Goal: Transaction & Acquisition: Register for event/course

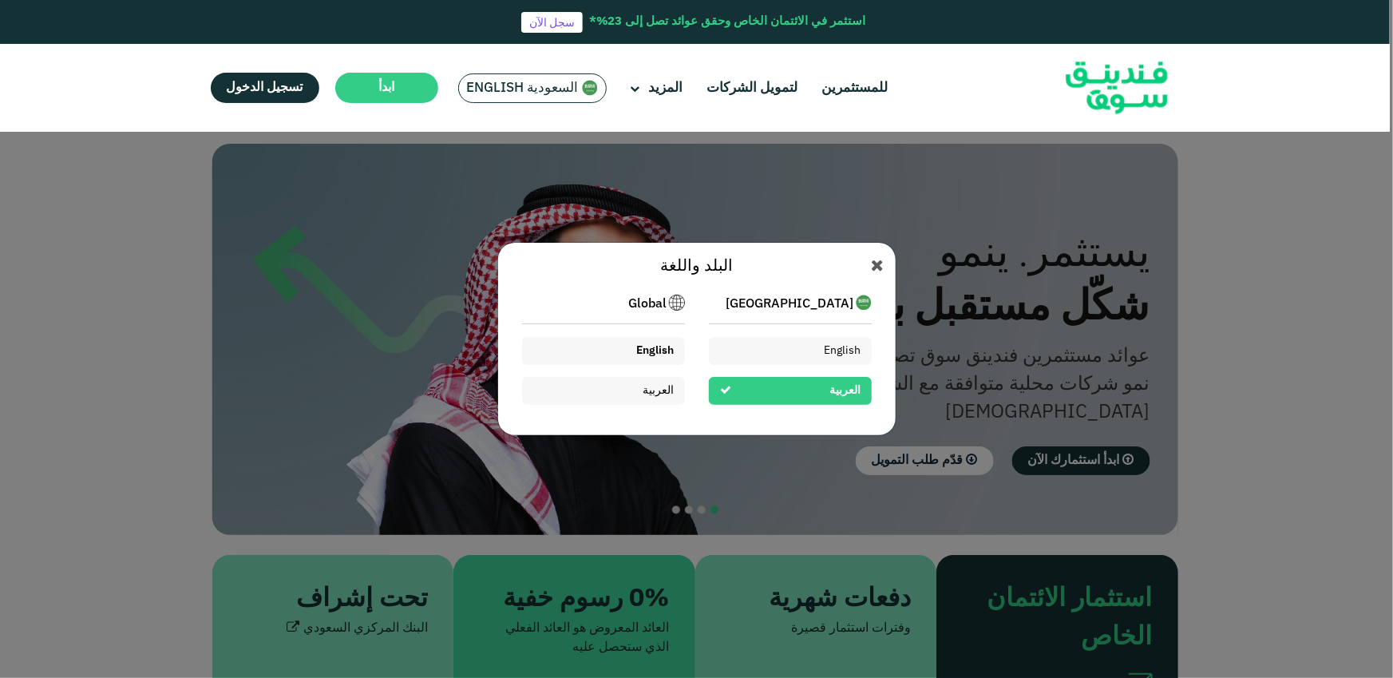
click at [653, 348] on span "English" at bounding box center [655, 350] width 38 height 11
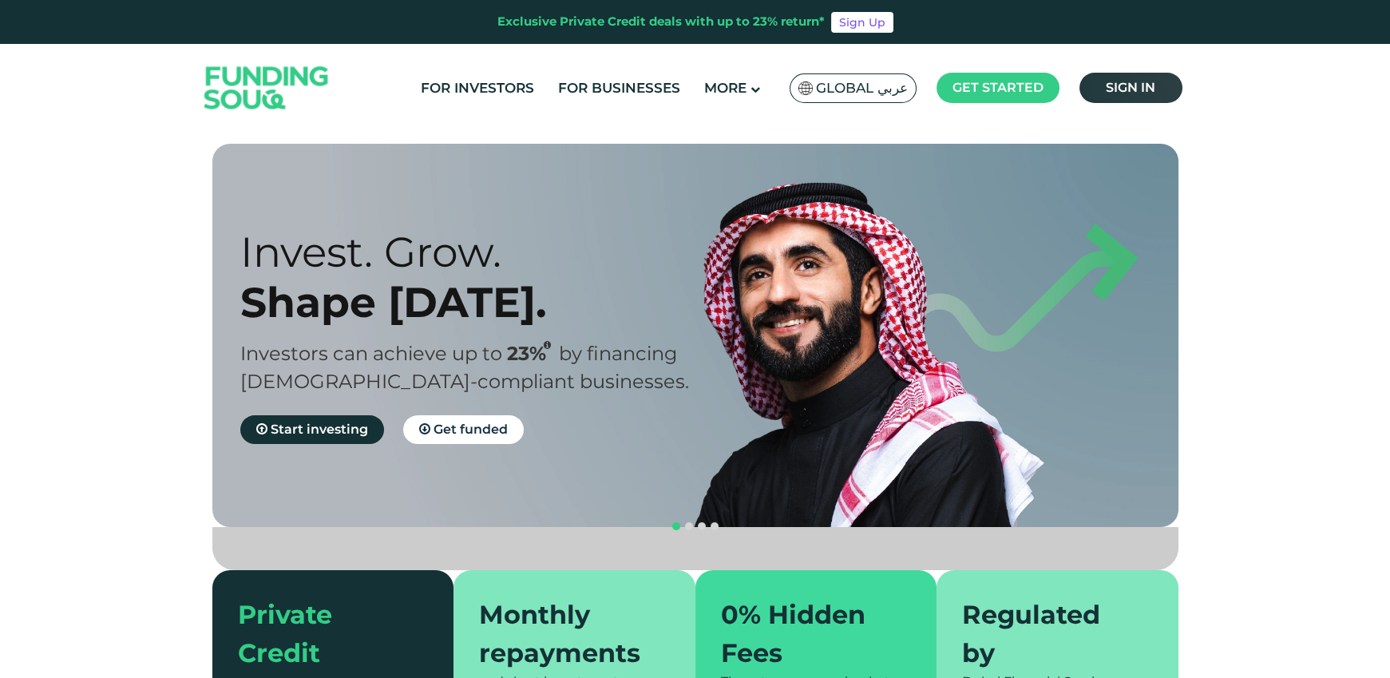
click at [1118, 87] on span "Sign in" at bounding box center [1129, 87] width 49 height 15
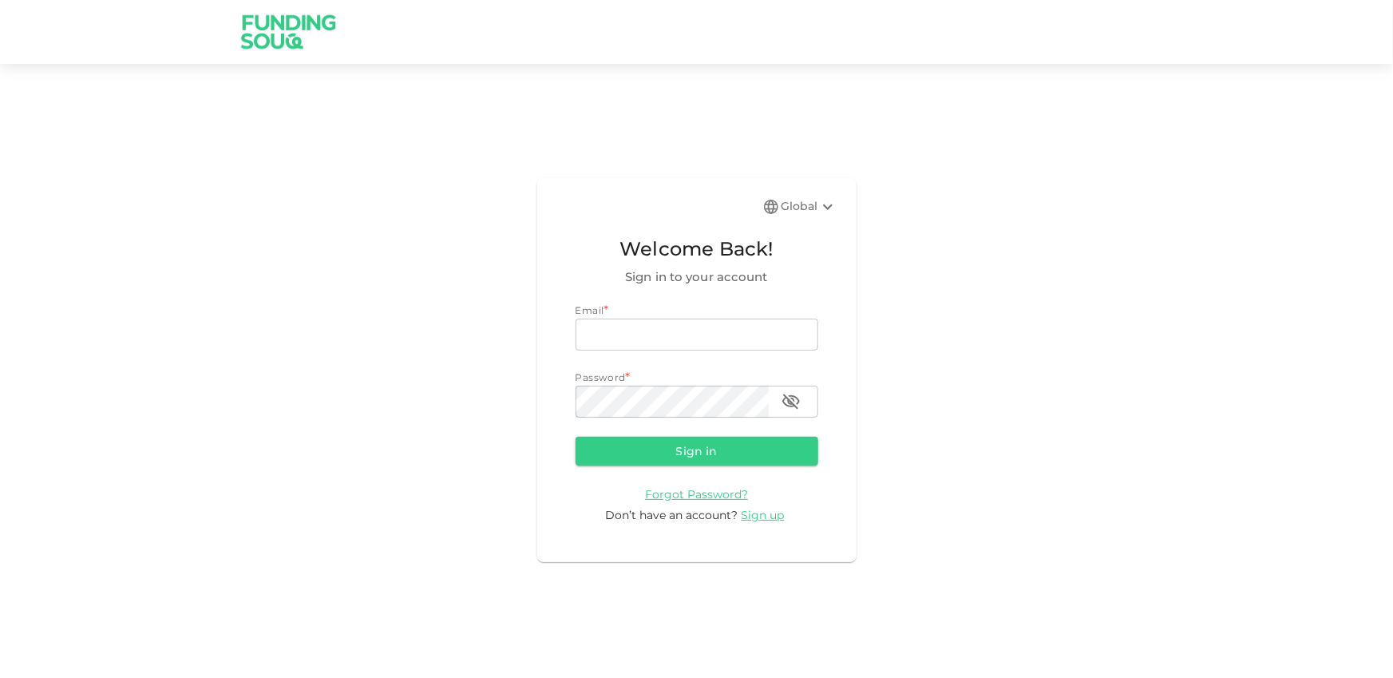
click at [753, 504] on form "Email * email email Password * password password Sign in Forgot Password? Don’t…" at bounding box center [696, 413] width 243 height 221
click at [754, 509] on span "Sign up" at bounding box center [763, 515] width 43 height 14
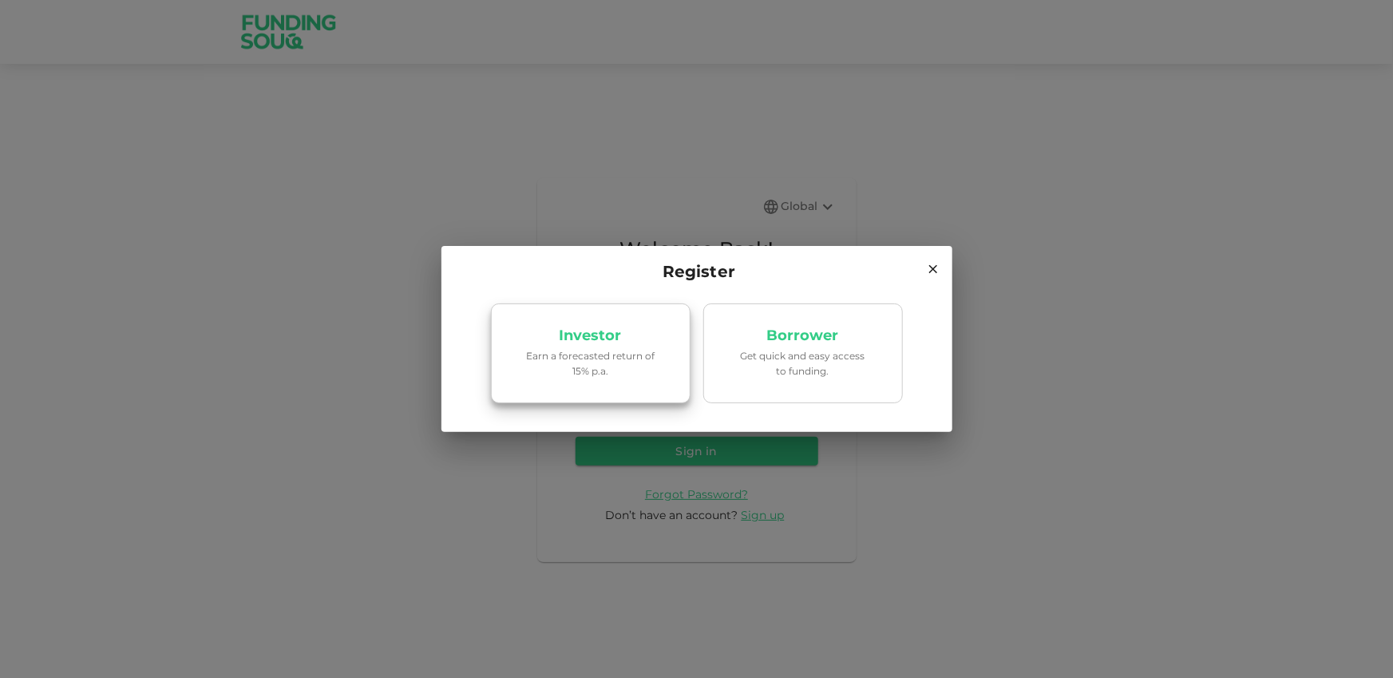
click at [599, 389] on link "Investor Earn a forecasted return of 15% p.a." at bounding box center [591, 353] width 200 height 101
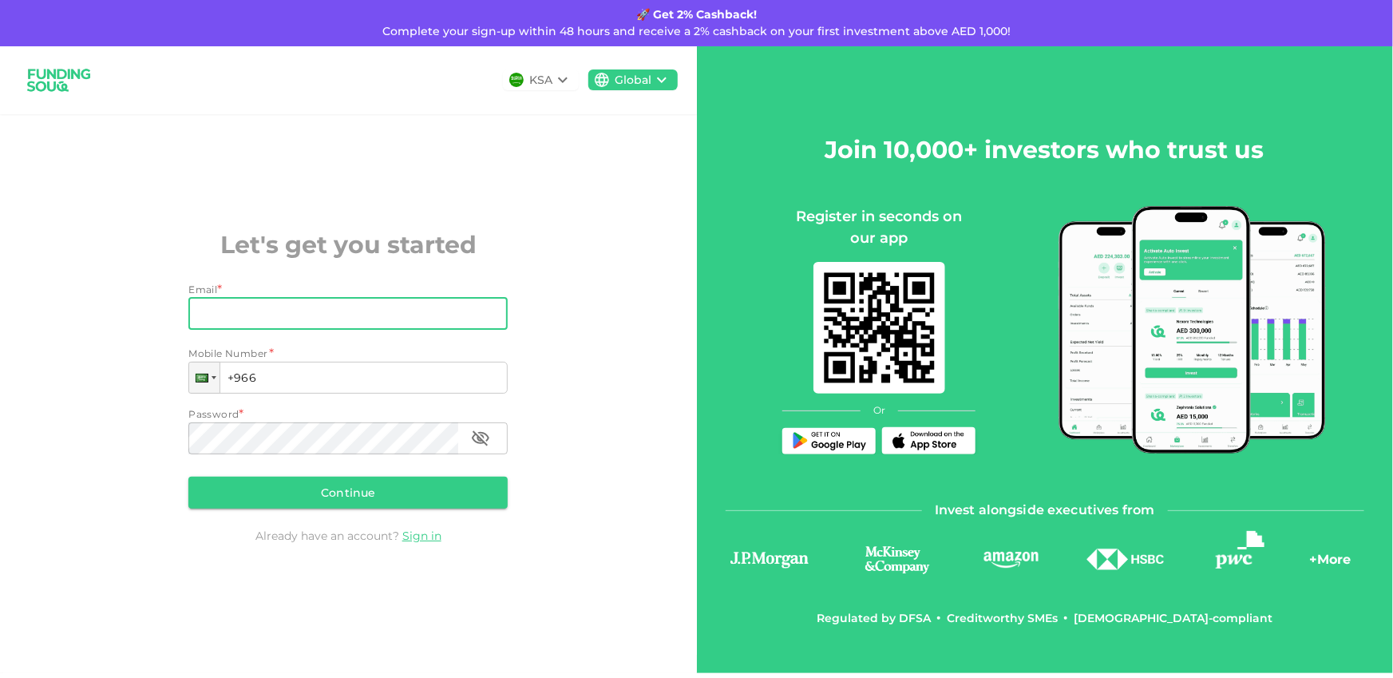
click at [395, 309] on input "Email" at bounding box center [339, 314] width 302 height 32
type input "[PERSON_NAME][EMAIL_ADDRESS][DOMAIN_NAME]"
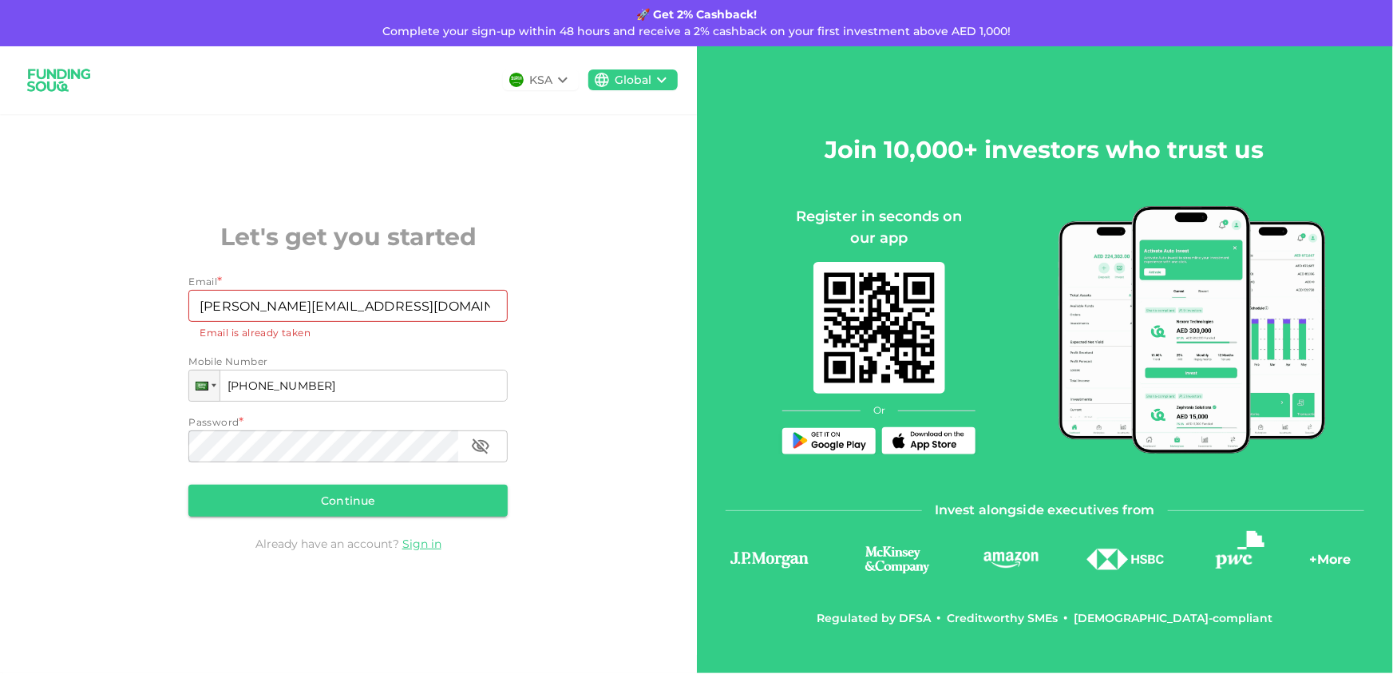
type input "[PHONE_NUMBER]"
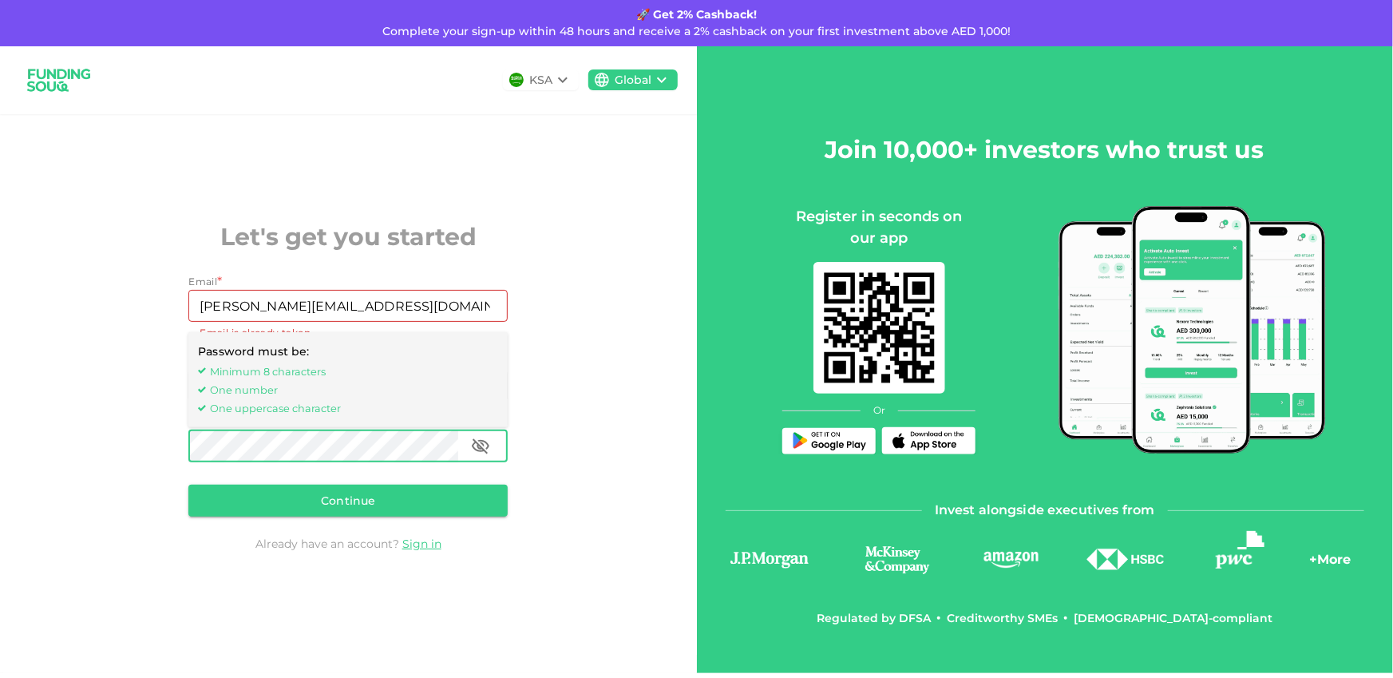
click at [487, 441] on icon "button" at bounding box center [480, 446] width 19 height 19
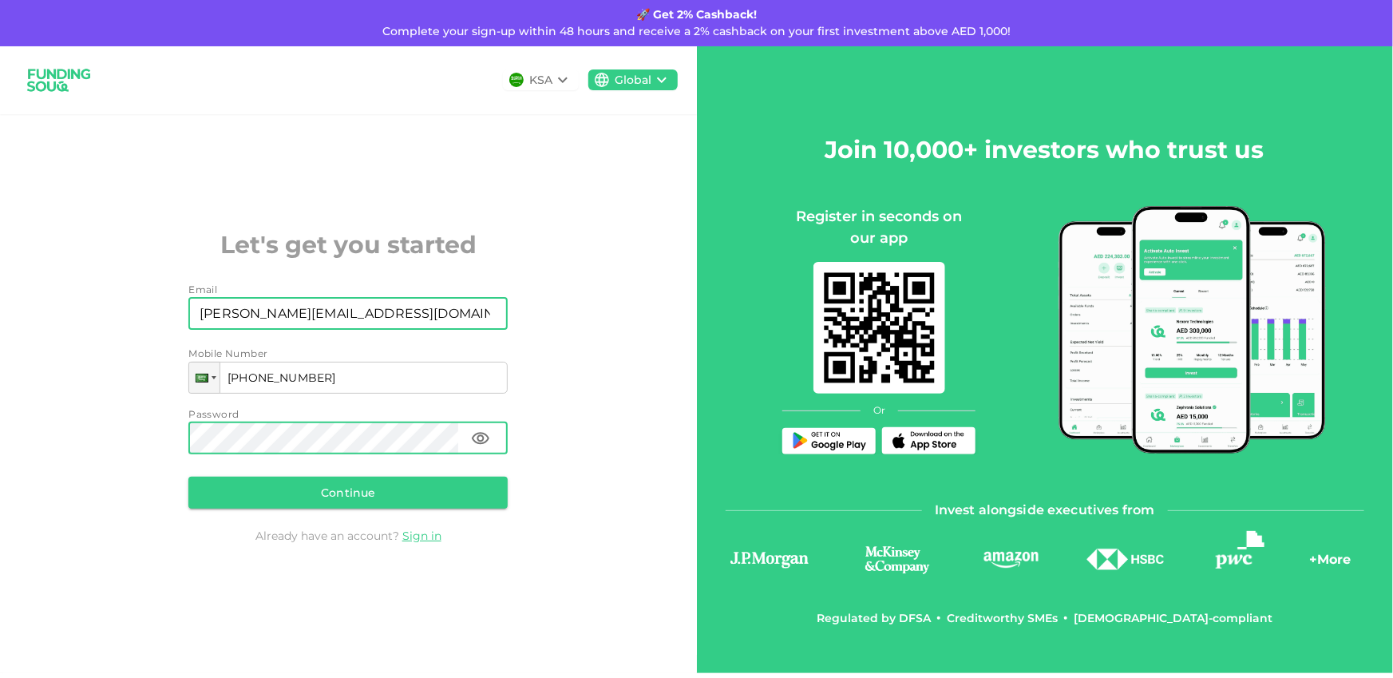
click at [378, 310] on input "[PERSON_NAME][EMAIL_ADDRESS][DOMAIN_NAME]" at bounding box center [339, 314] width 302 height 32
type input "[EMAIL_ADDRESS][DOMAIN_NAME]"
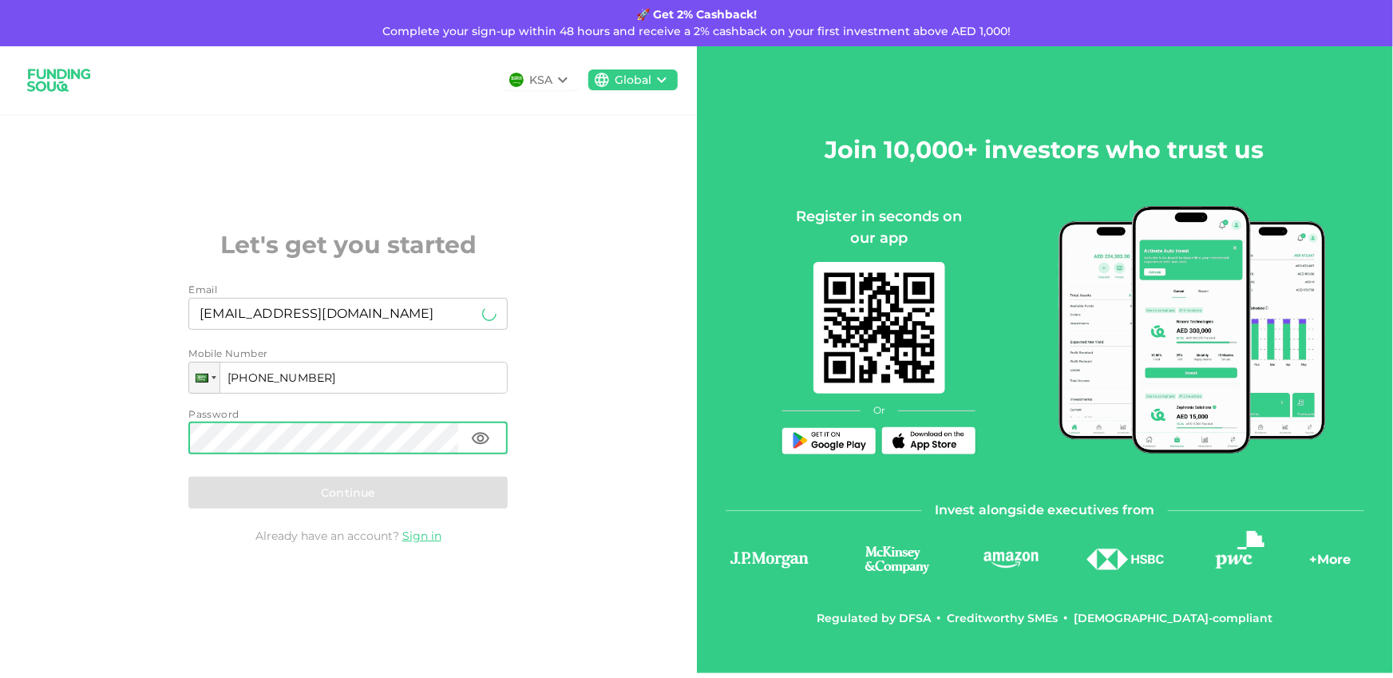
click at [496, 499] on div "Continue" at bounding box center [347, 493] width 319 height 32
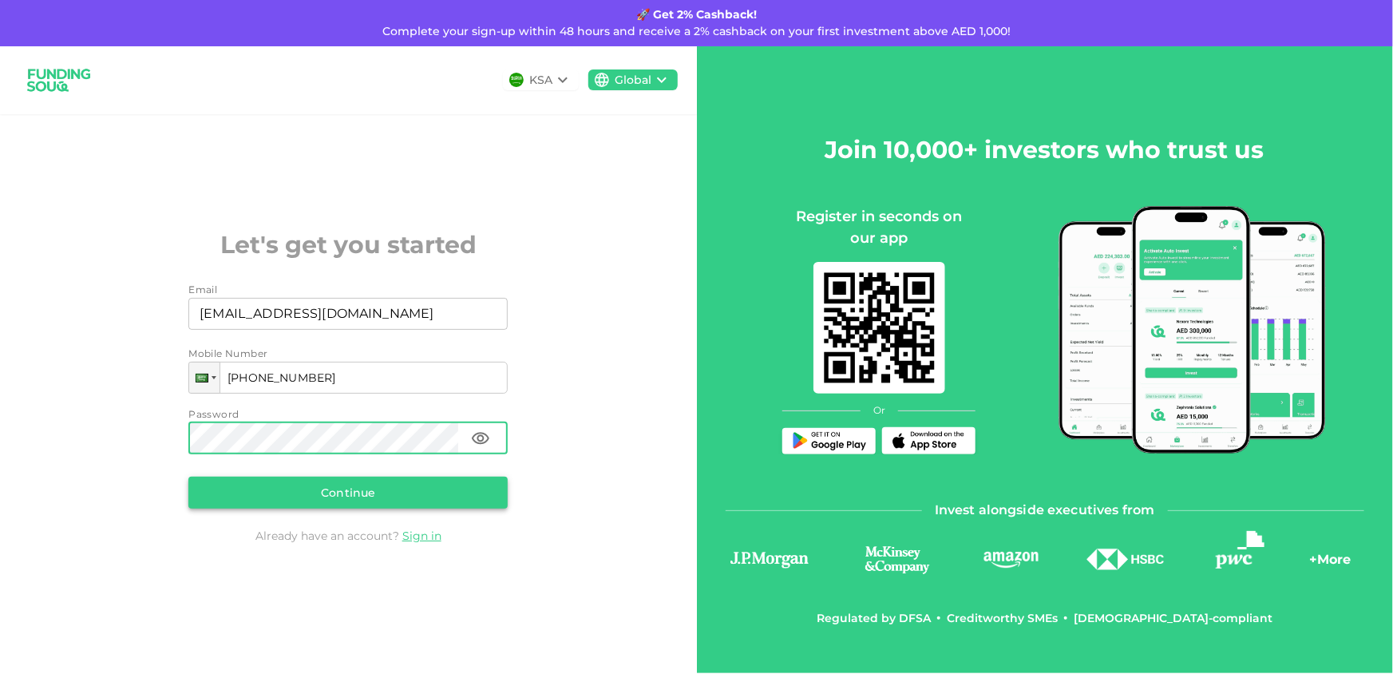
click at [429, 487] on button "Continue" at bounding box center [347, 493] width 319 height 32
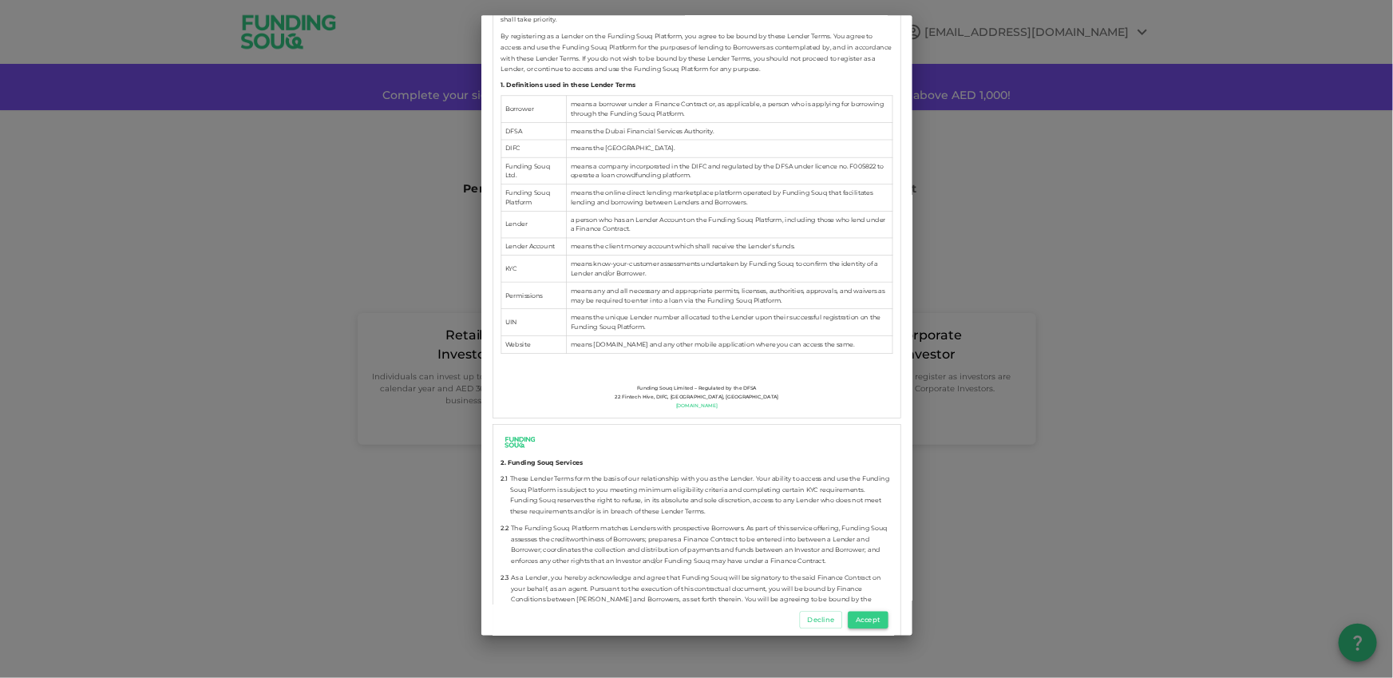
scroll to position [390, 0]
click at [870, 619] on button "Accept" at bounding box center [868, 620] width 40 height 18
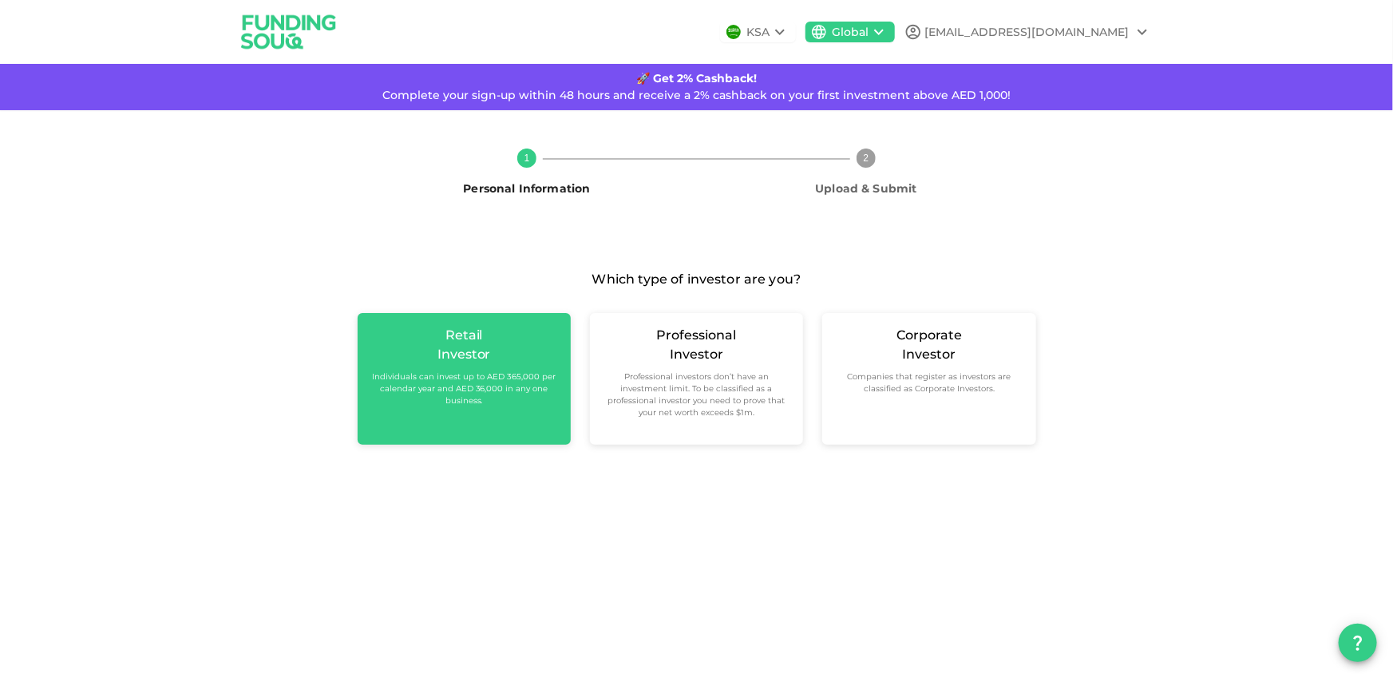
click at [481, 417] on div "Retail Investor Individuals can invest up to AED 365,000 per calendar year and …" at bounding box center [464, 379] width 213 height 132
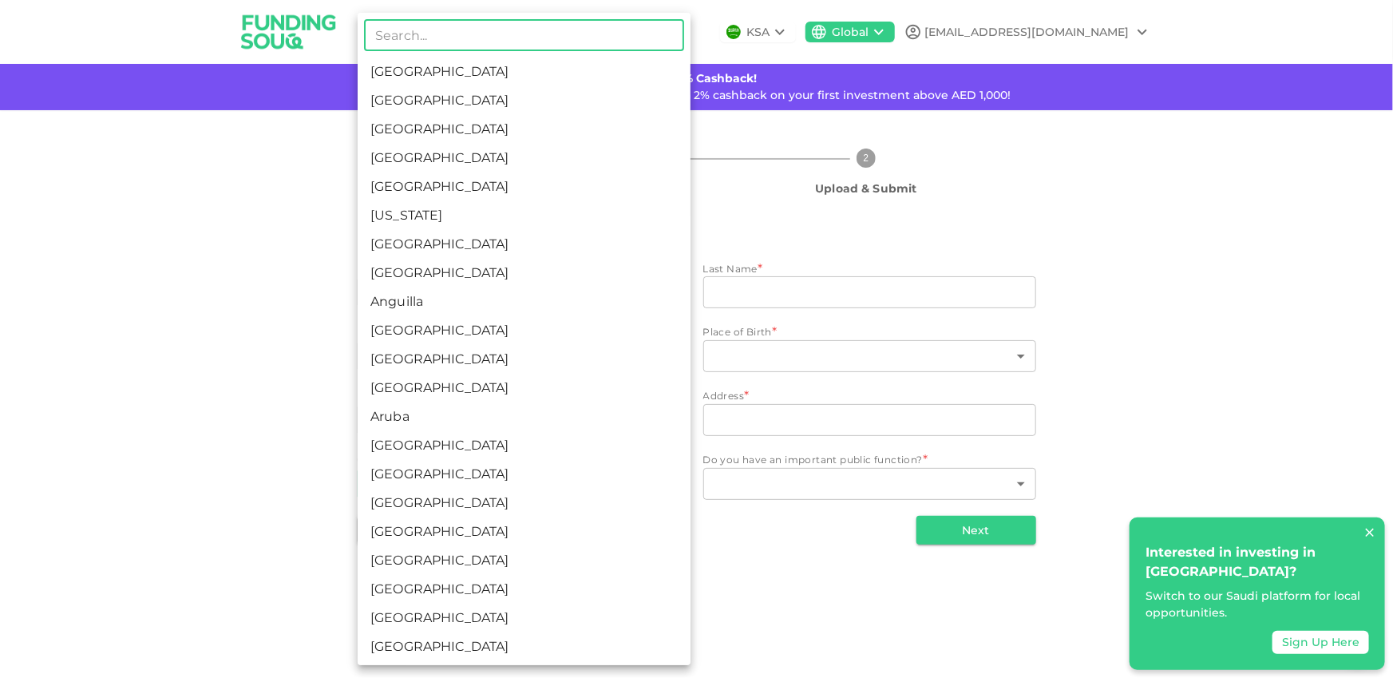
click at [575, 480] on body "KSA Global [EMAIL_ADDRESS][DOMAIN_NAME] 🚀 Get 2% Cashback! Complete your sign-u…" at bounding box center [696, 339] width 1393 height 678
click at [552, 496] on li "[GEOGRAPHIC_DATA]" at bounding box center [524, 502] width 333 height 29
type input "16"
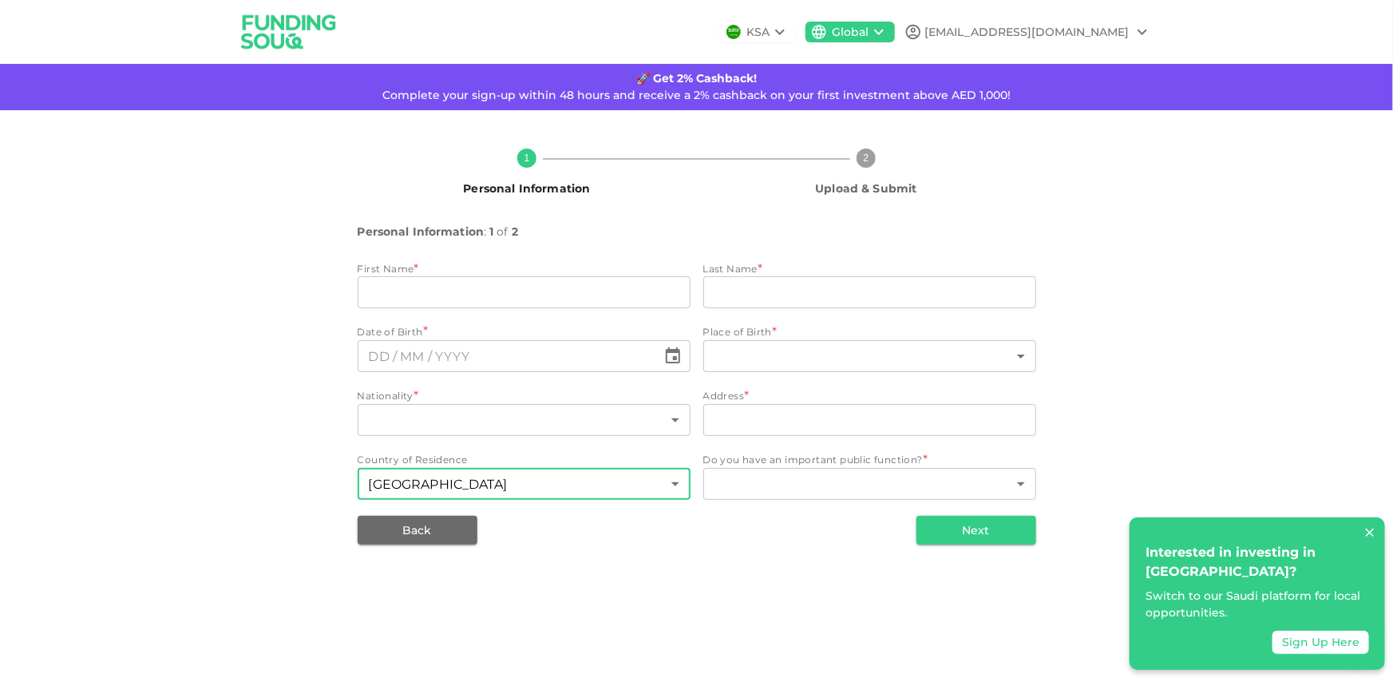
click at [770, 26] on div "KSA" at bounding box center [758, 32] width 23 height 17
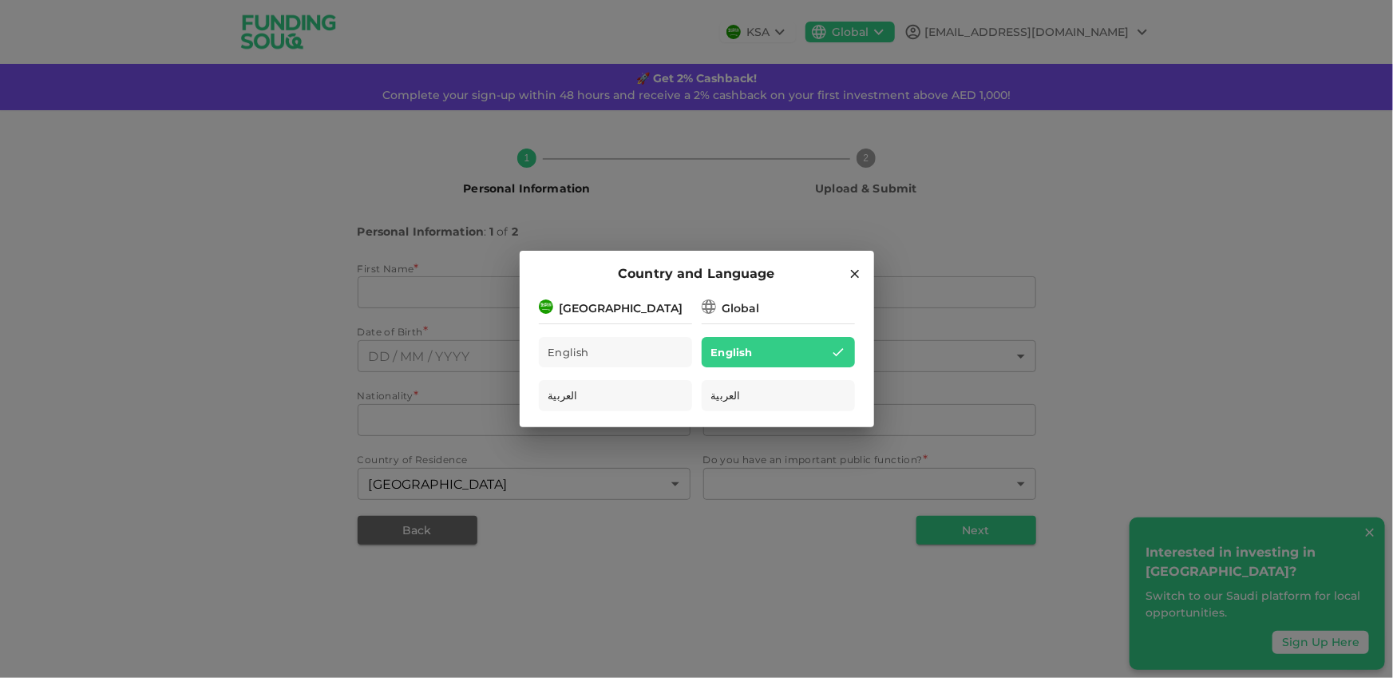
click at [742, 35] on div "Country and Language [GEOGRAPHIC_DATA] English العربية Global English العربية" at bounding box center [696, 339] width 1393 height 678
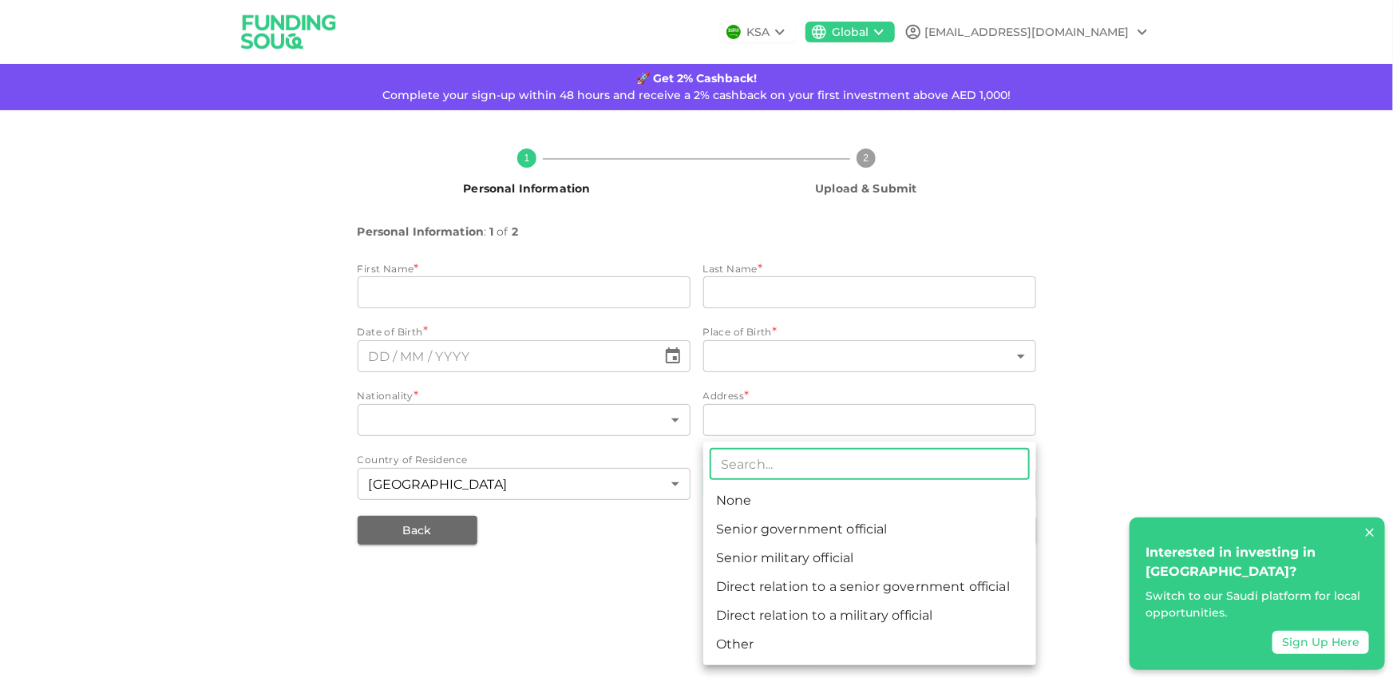
click at [760, 480] on body "KSA Global [EMAIL_ADDRESS][DOMAIN_NAME] 🚀 Get 2% Cashback! Complete your sign-u…" at bounding box center [696, 339] width 1393 height 678
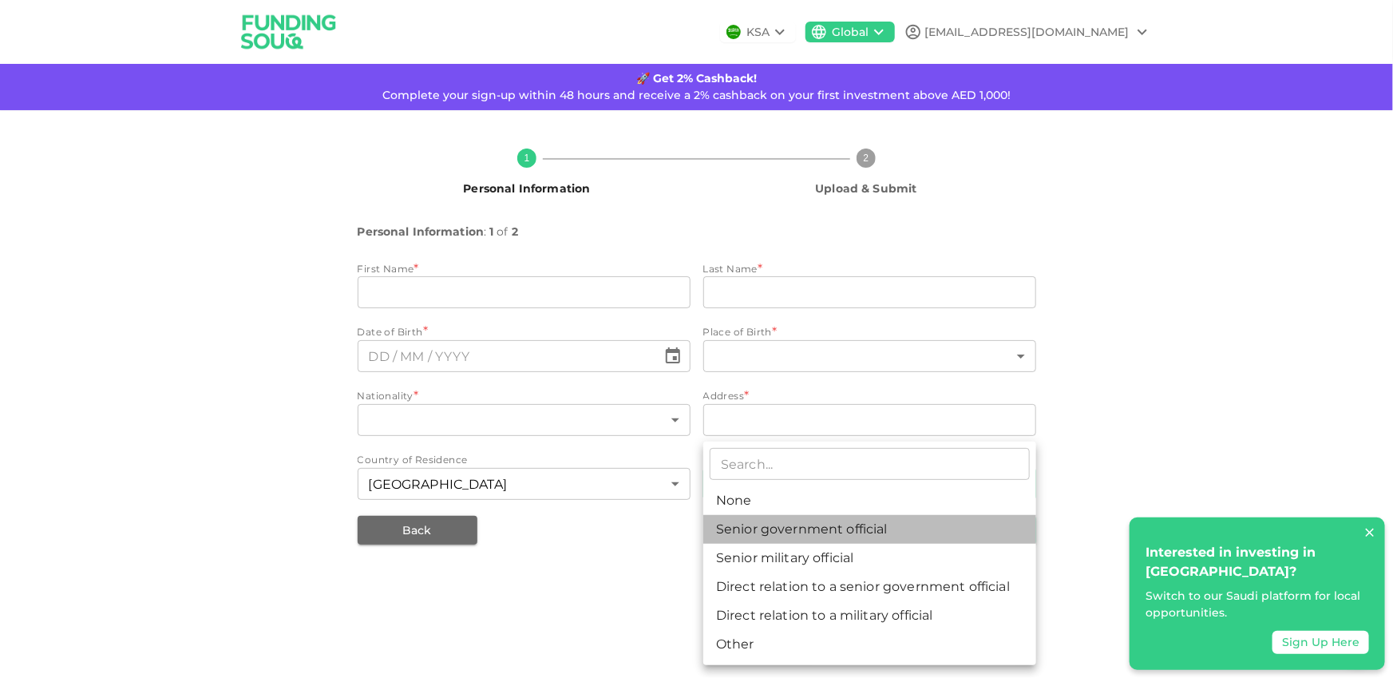
click at [768, 528] on li "Senior government official" at bounding box center [869, 529] width 333 height 29
type input "2"
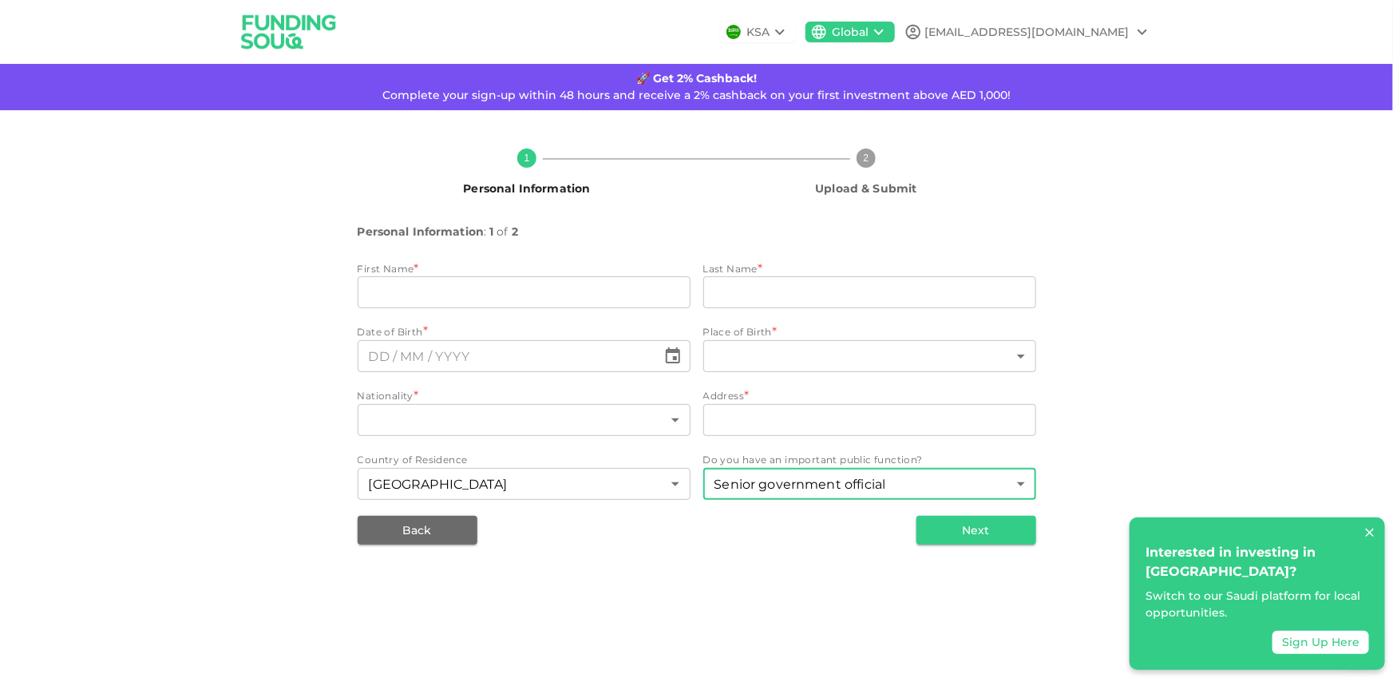
click at [598, 401] on div "Nationality *" at bounding box center [524, 396] width 333 height 16
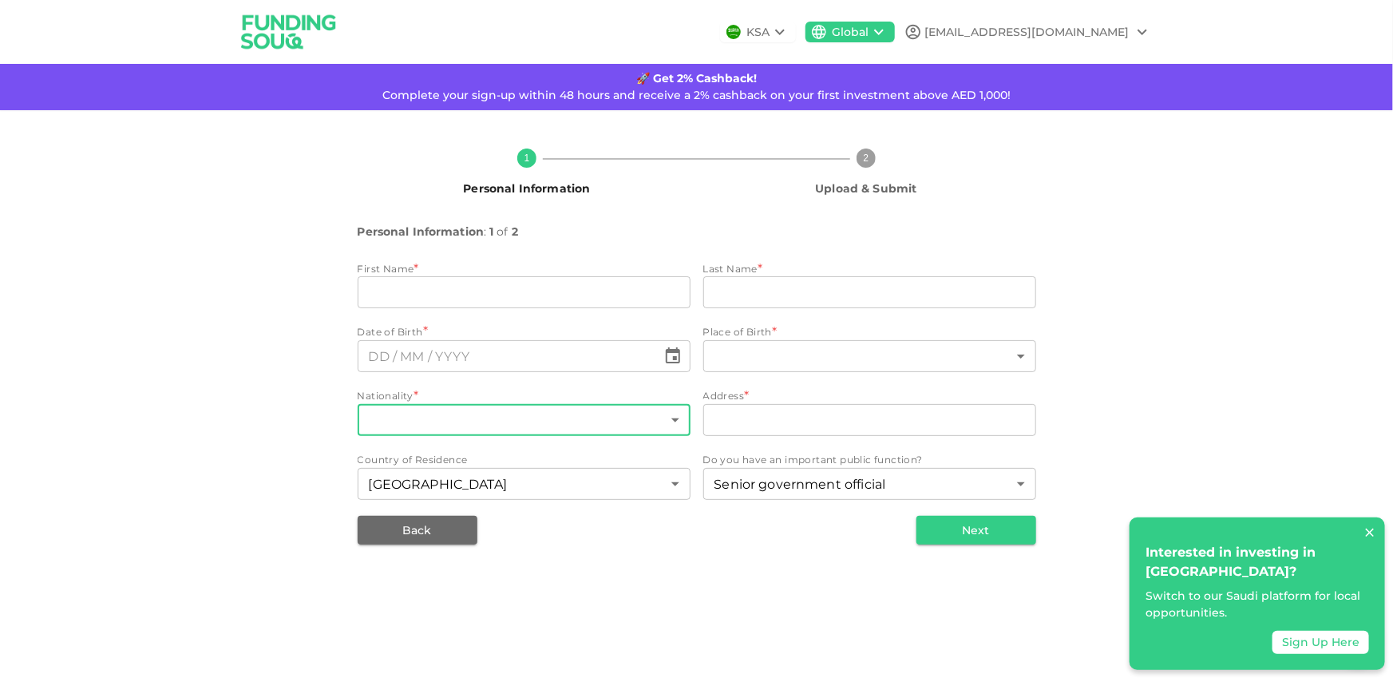
click at [593, 413] on body "KSA Global [EMAIL_ADDRESS][DOMAIN_NAME] 🚀 Get 2% Cashback! Complete your sign-u…" at bounding box center [696, 339] width 1393 height 678
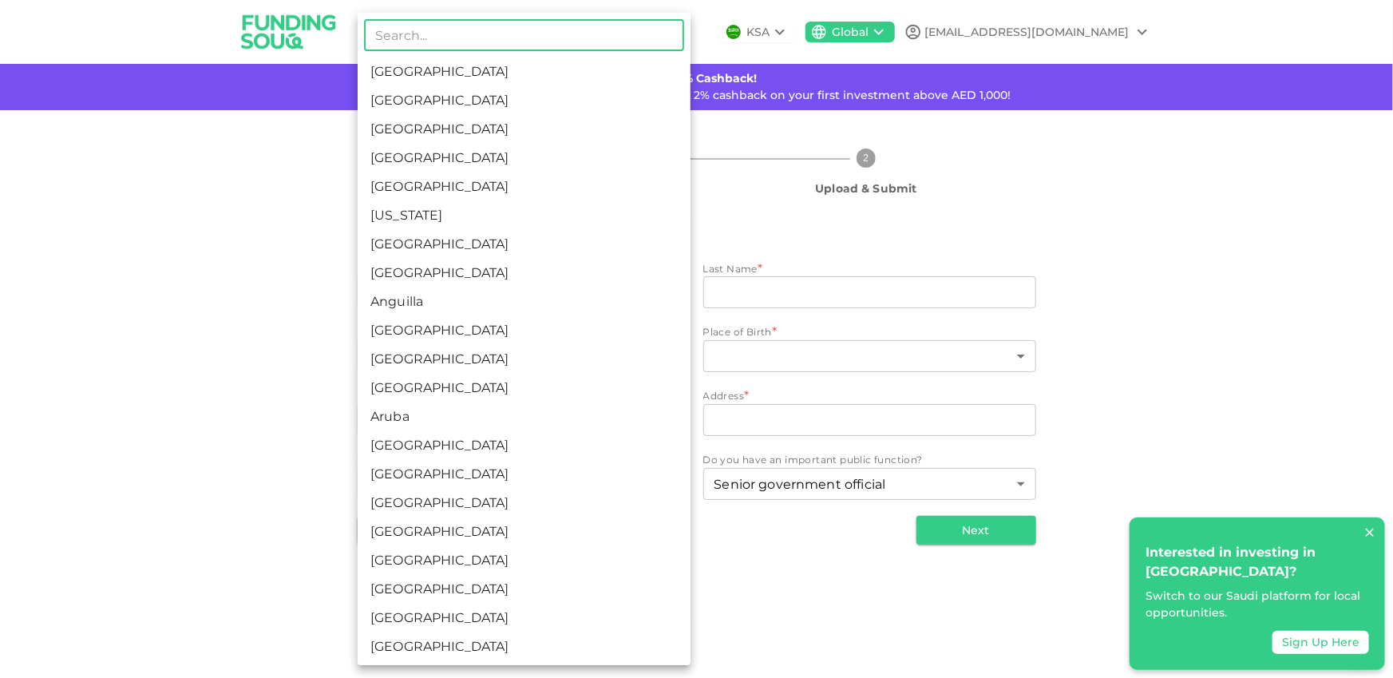
click at [573, 433] on li "[GEOGRAPHIC_DATA]" at bounding box center [524, 445] width 333 height 29
type input "14"
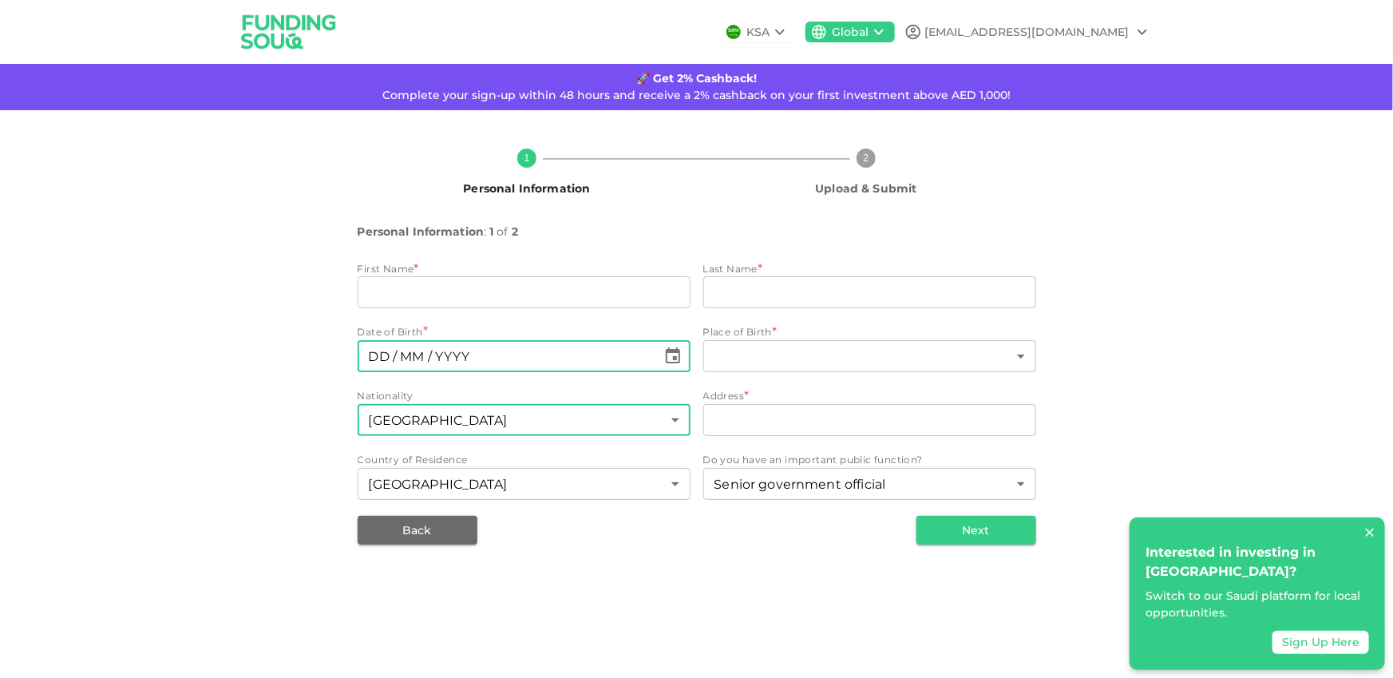
click at [538, 354] on input "⁦⁨DD⁩ / ⁨MM⁩ / ⁨YYYY⁩⁩" at bounding box center [507, 356] width 299 height 32
type input "⁦⁨[DATE]⁩⁩"
click at [500, 261] on div "First Name *" at bounding box center [524, 269] width 333 height 16
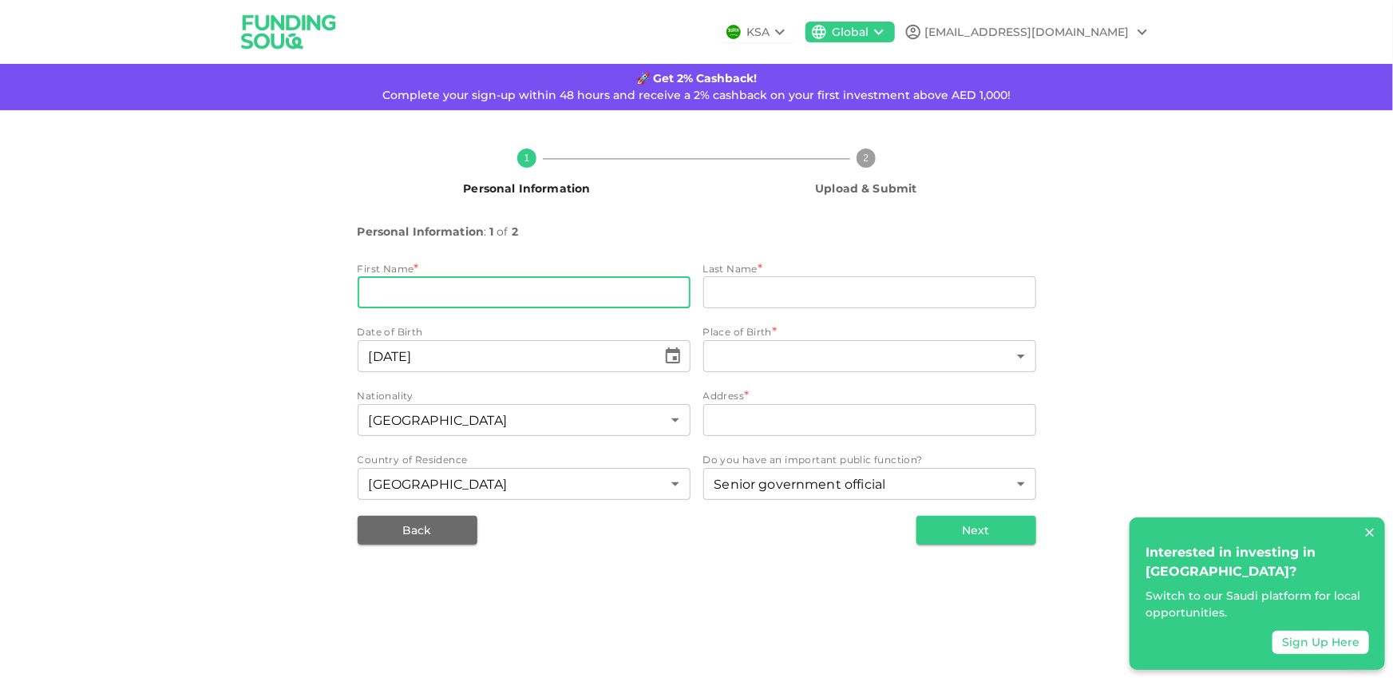
click at [499, 279] on input "firstName" at bounding box center [524, 292] width 333 height 32
type input "[PERSON_NAME]"
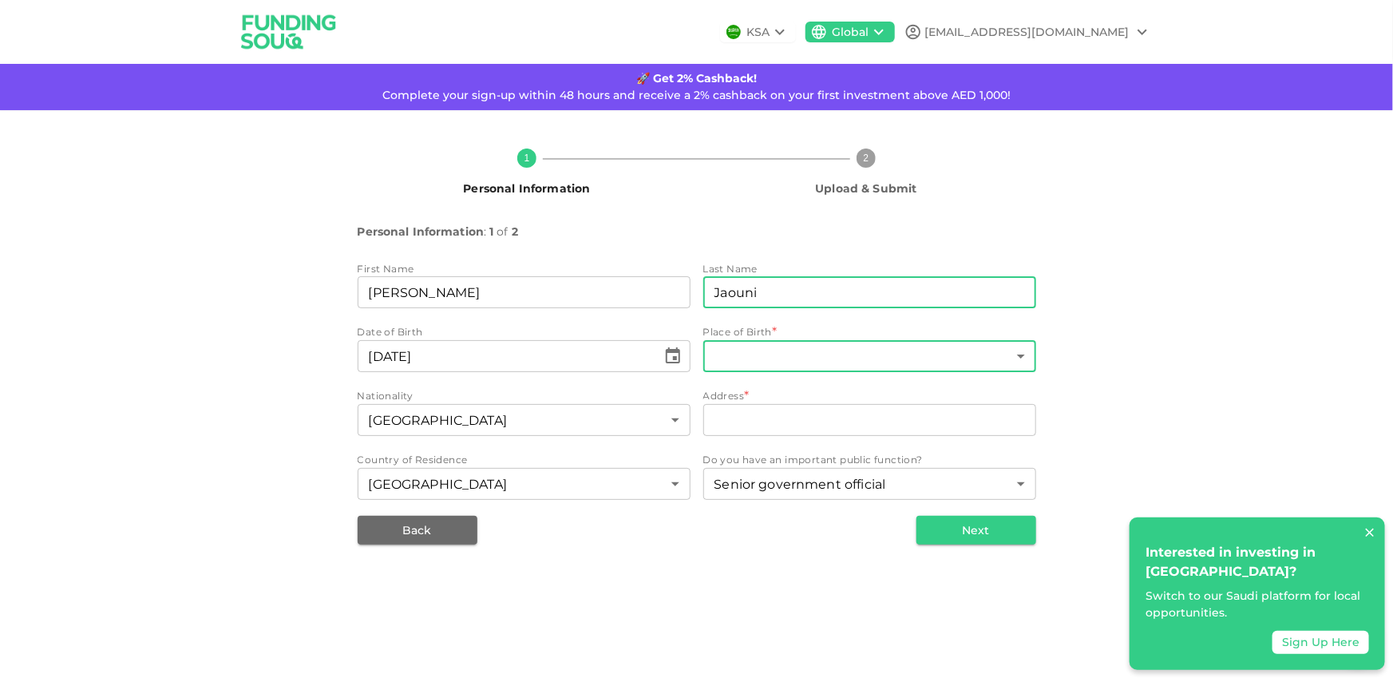
type input "Jaouni"
click at [731, 352] on body "KSA Global [EMAIL_ADDRESS][DOMAIN_NAME] 🚀 Get 2% Cashback! Complete your sign-u…" at bounding box center [696, 339] width 1393 height 678
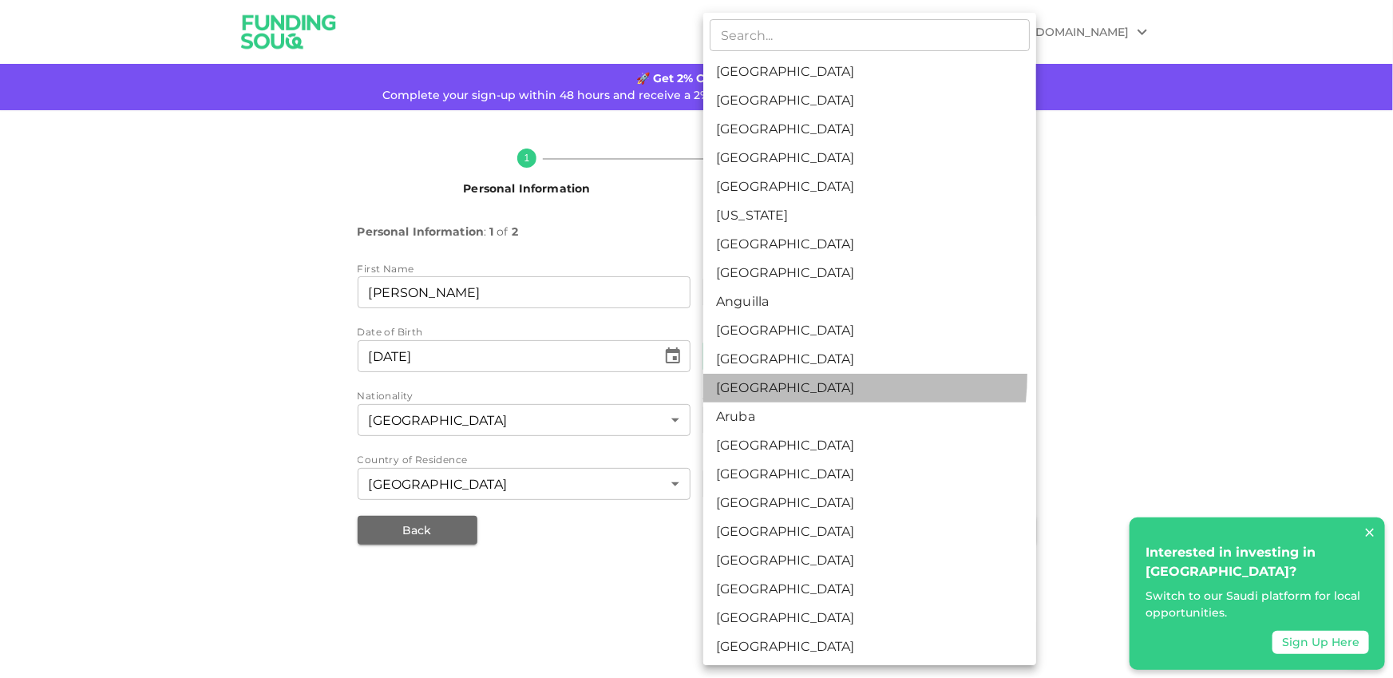
click at [743, 374] on li "[GEOGRAPHIC_DATA]" at bounding box center [869, 388] width 333 height 29
type input "12"
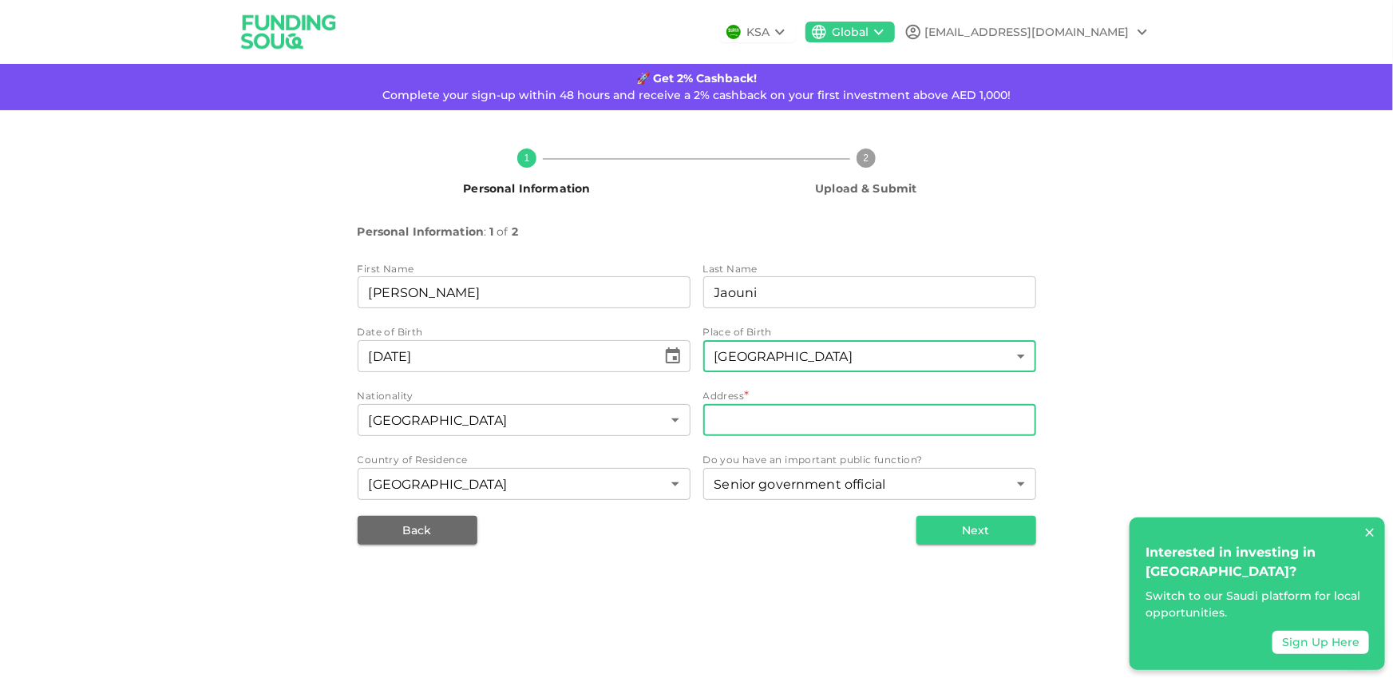
click at [801, 418] on input "address" at bounding box center [869, 420] width 333 height 32
type input "Downtown"
type input "14"
click at [991, 536] on button "Next" at bounding box center [976, 530] width 120 height 29
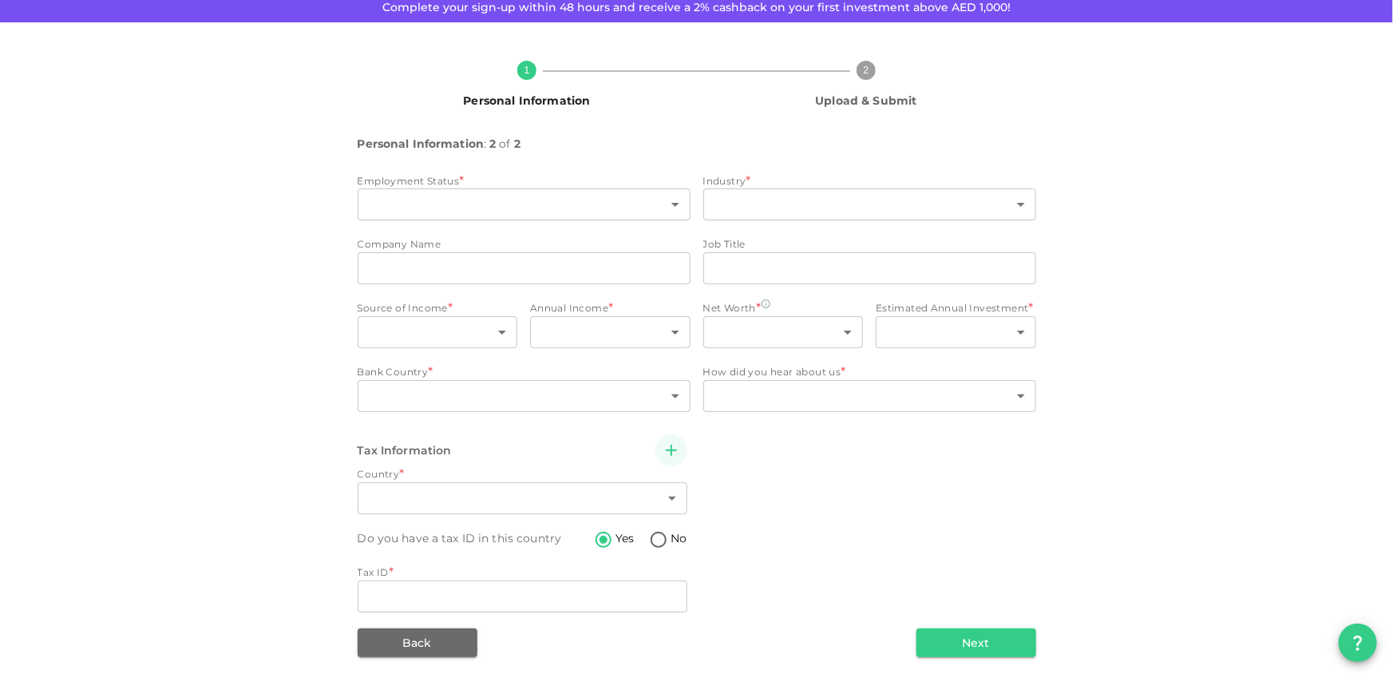
scroll to position [92, 0]
